Goal: Find specific page/section: Find specific page/section

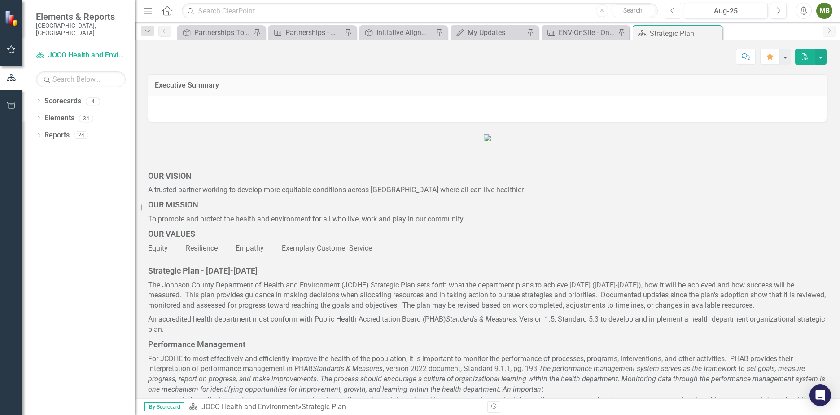
click at [675, 12] on icon "Previous" at bounding box center [673, 11] width 5 height 8
click at [37, 100] on icon "Dropdown" at bounding box center [39, 102] width 6 height 5
click at [42, 115] on icon "Dropdown" at bounding box center [43, 117] width 7 height 5
click at [71, 147] on link "DHE Dept Operations PM Scorecard" at bounding box center [96, 152] width 76 height 10
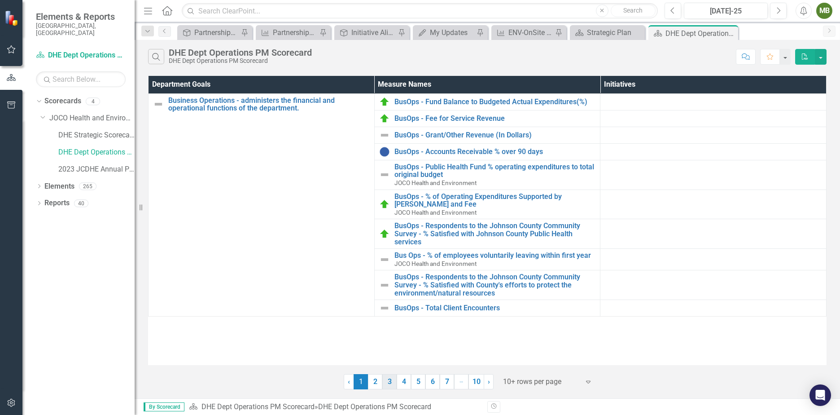
click at [390, 376] on link "3" at bounding box center [390, 381] width 14 height 15
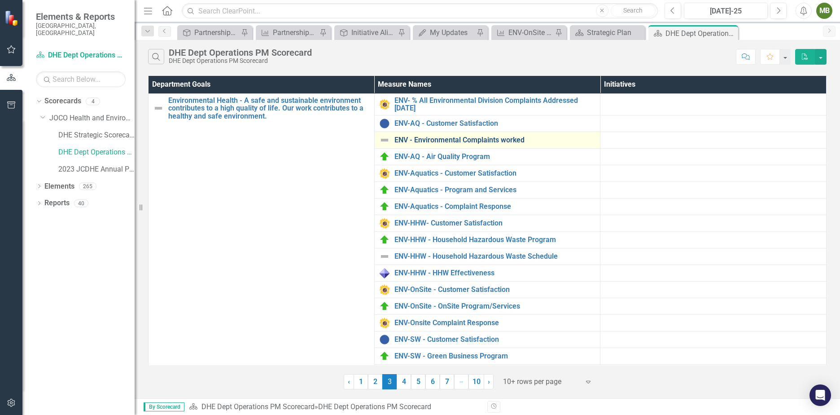
click at [458, 136] on link "ENV - Environmental Complaints worked" at bounding box center [496, 140] width 202 height 8
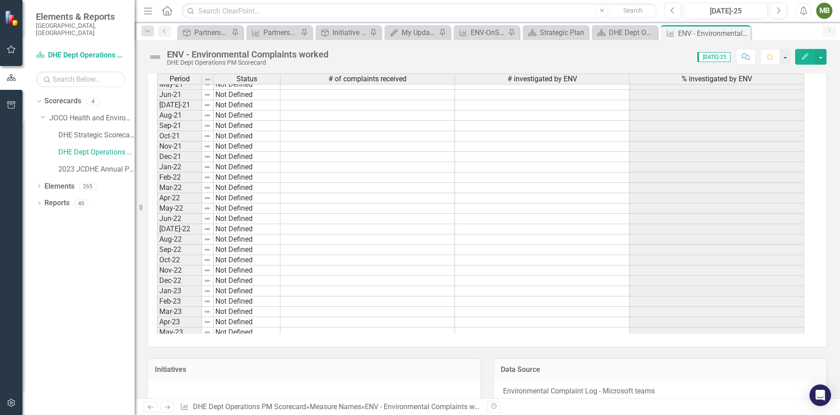
scroll to position [814, 0]
